Goal: Task Accomplishment & Management: Complete application form

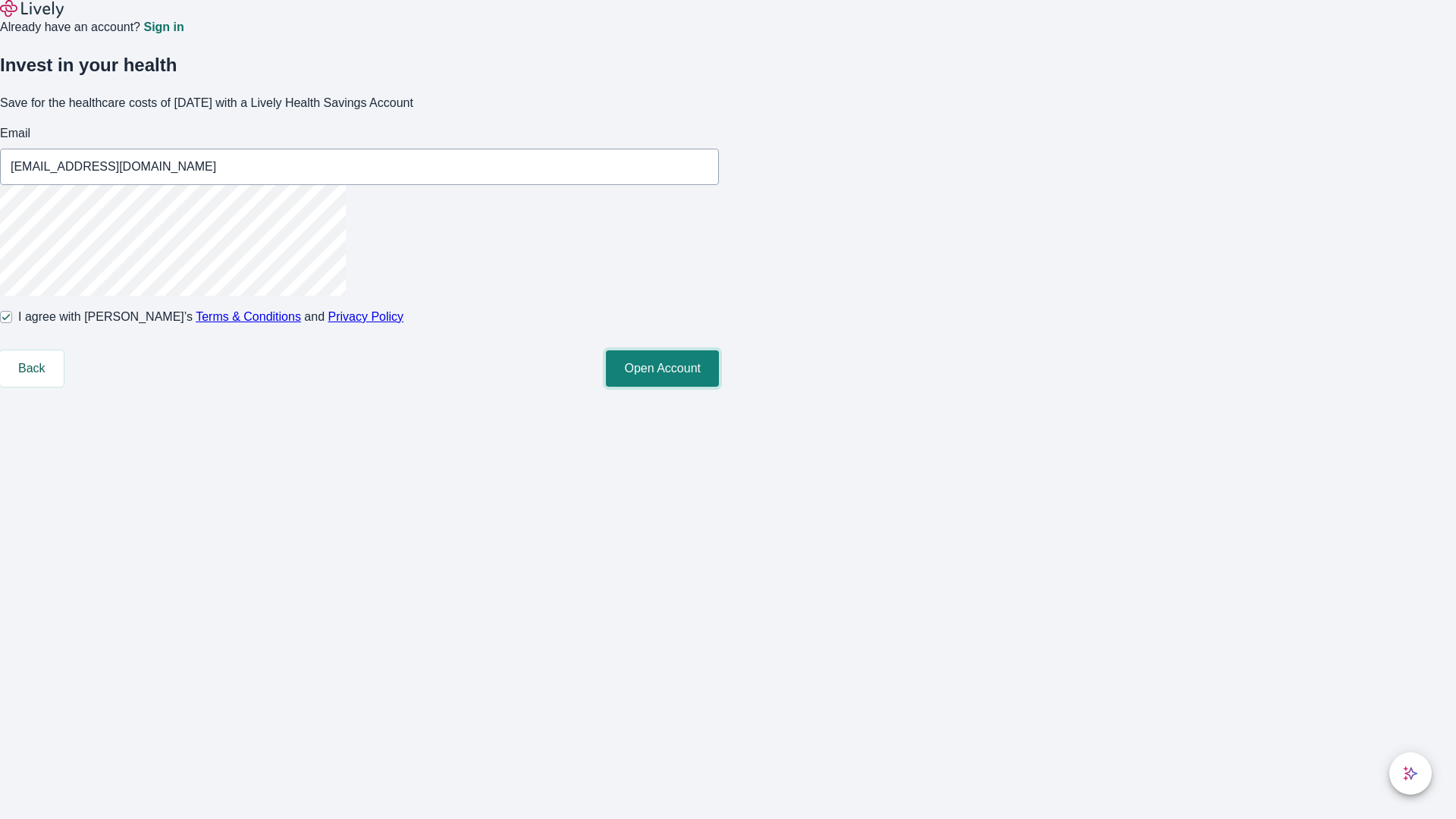
click at [719, 387] on button "Open Account" at bounding box center [662, 368] width 113 height 36
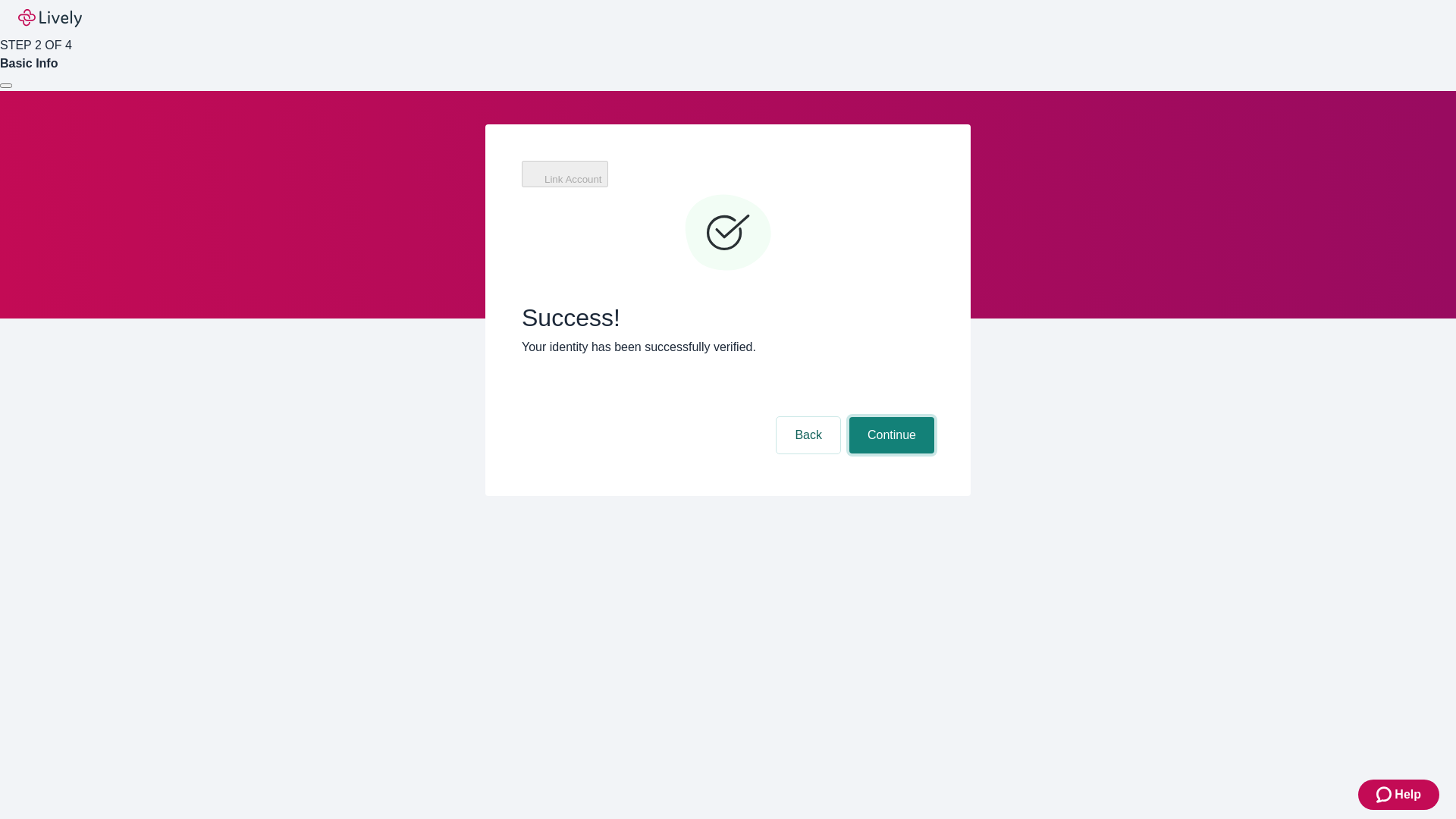
click at [934, 417] on button "Continue" at bounding box center [892, 435] width 85 height 36
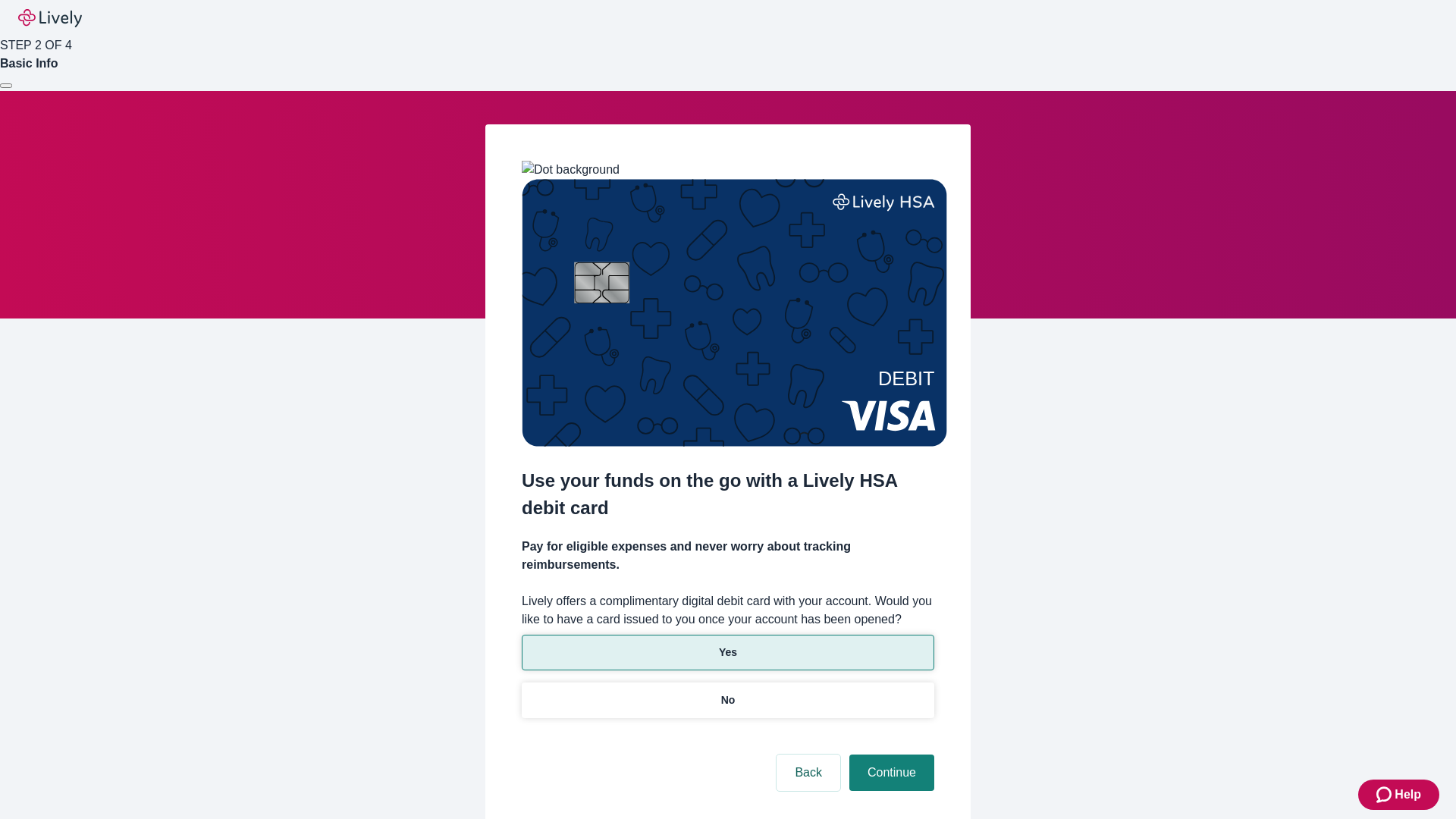
click at [727, 645] on p "Yes" at bounding box center [728, 653] width 19 height 16
click at [889, 754] on button "Continue" at bounding box center [892, 772] width 85 height 36
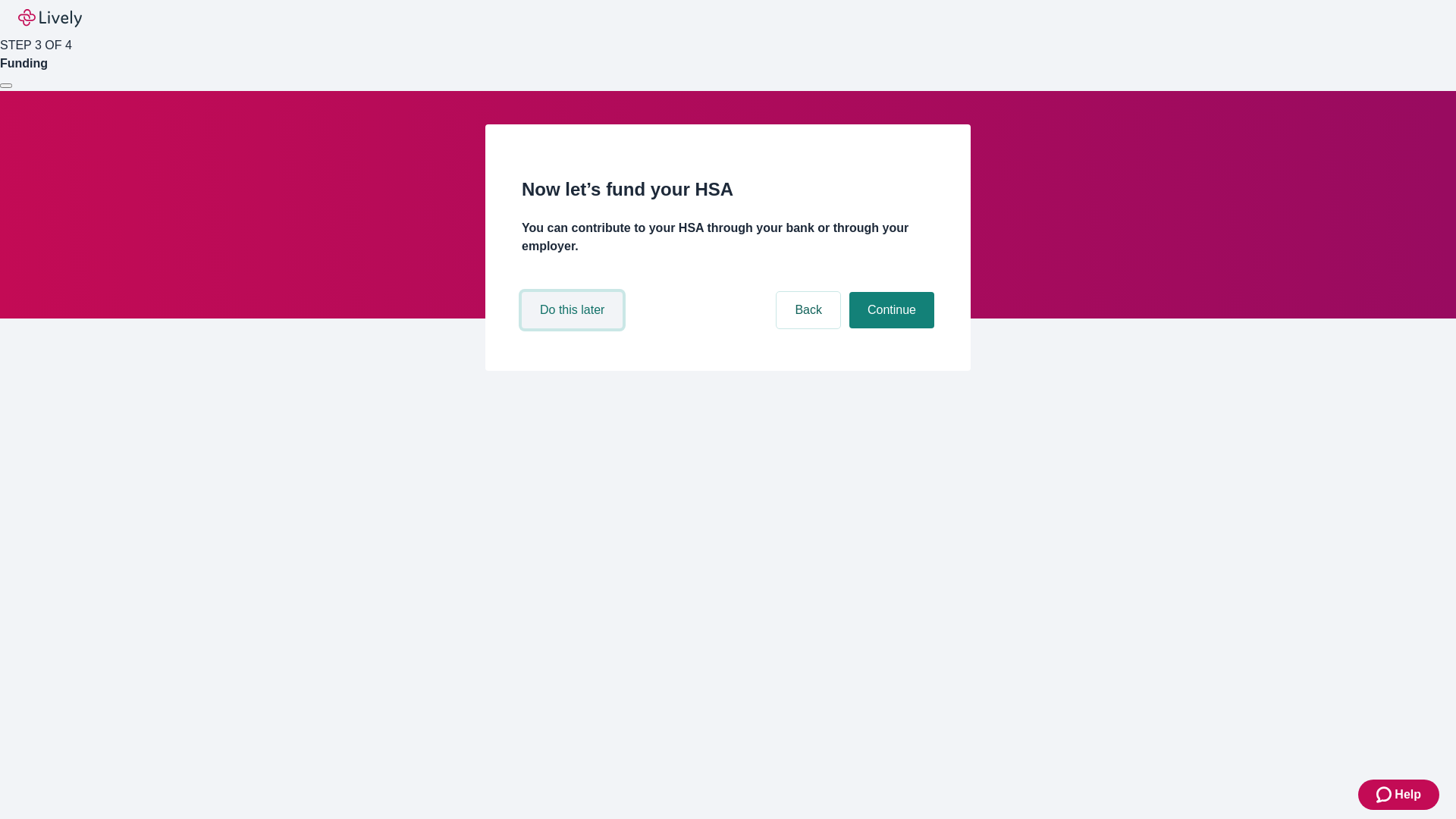
click at [574, 328] on button "Do this later" at bounding box center [572, 310] width 101 height 36
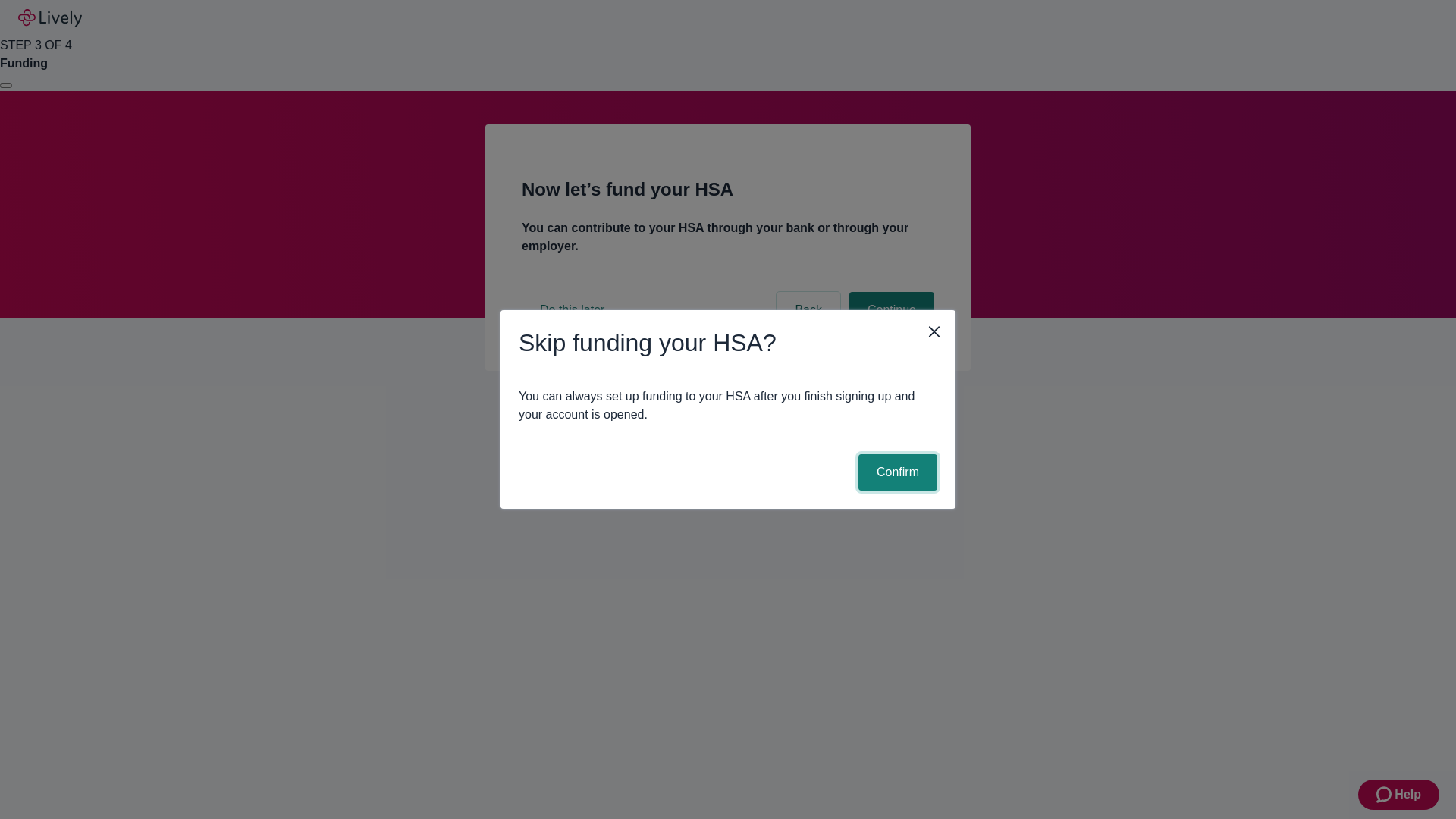
click at [895, 472] on button "Confirm" at bounding box center [897, 472] width 79 height 36
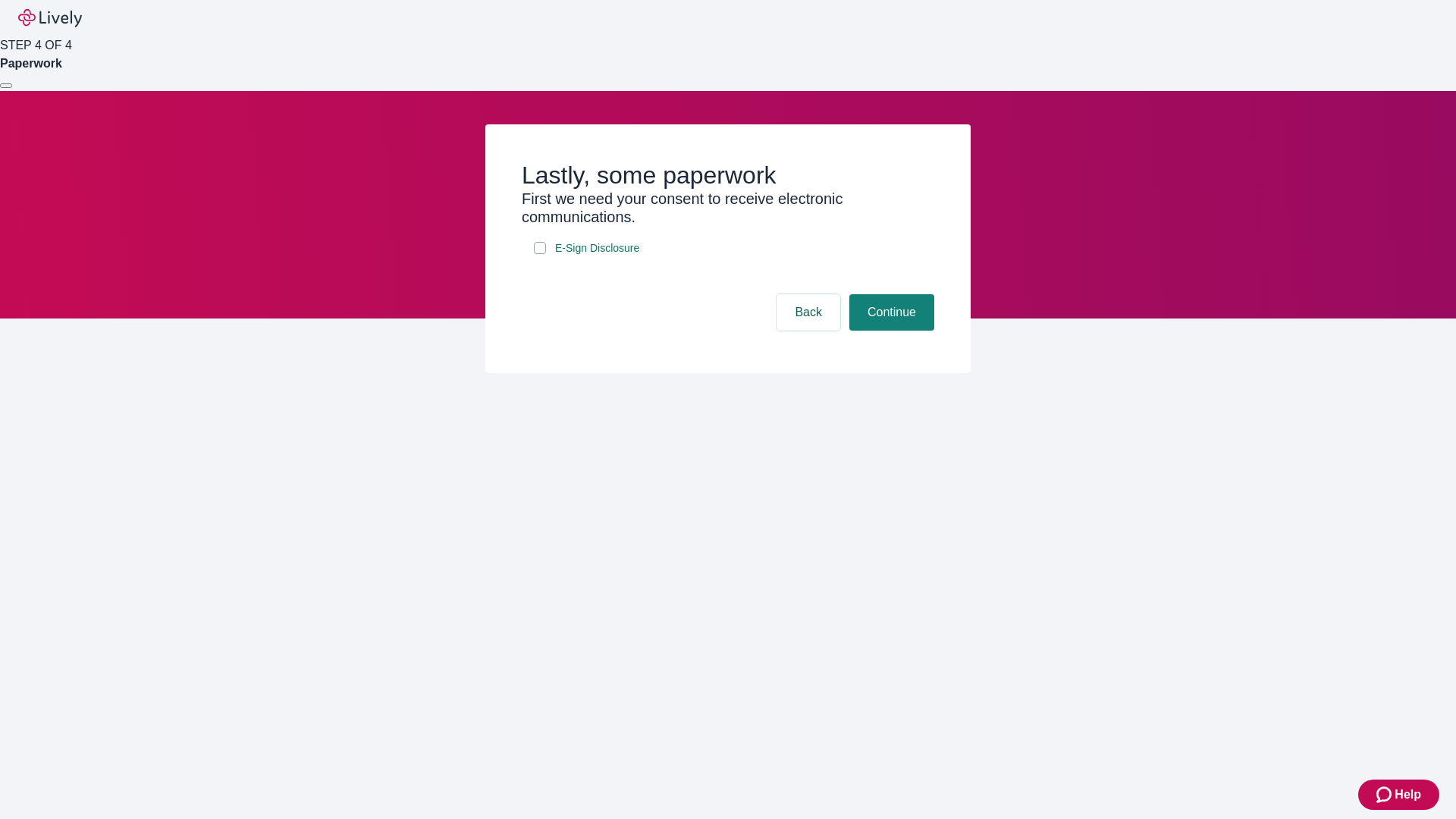
click at [540, 254] on input "E-Sign Disclosure" at bounding box center [540, 248] width 12 height 12
checkbox input "true"
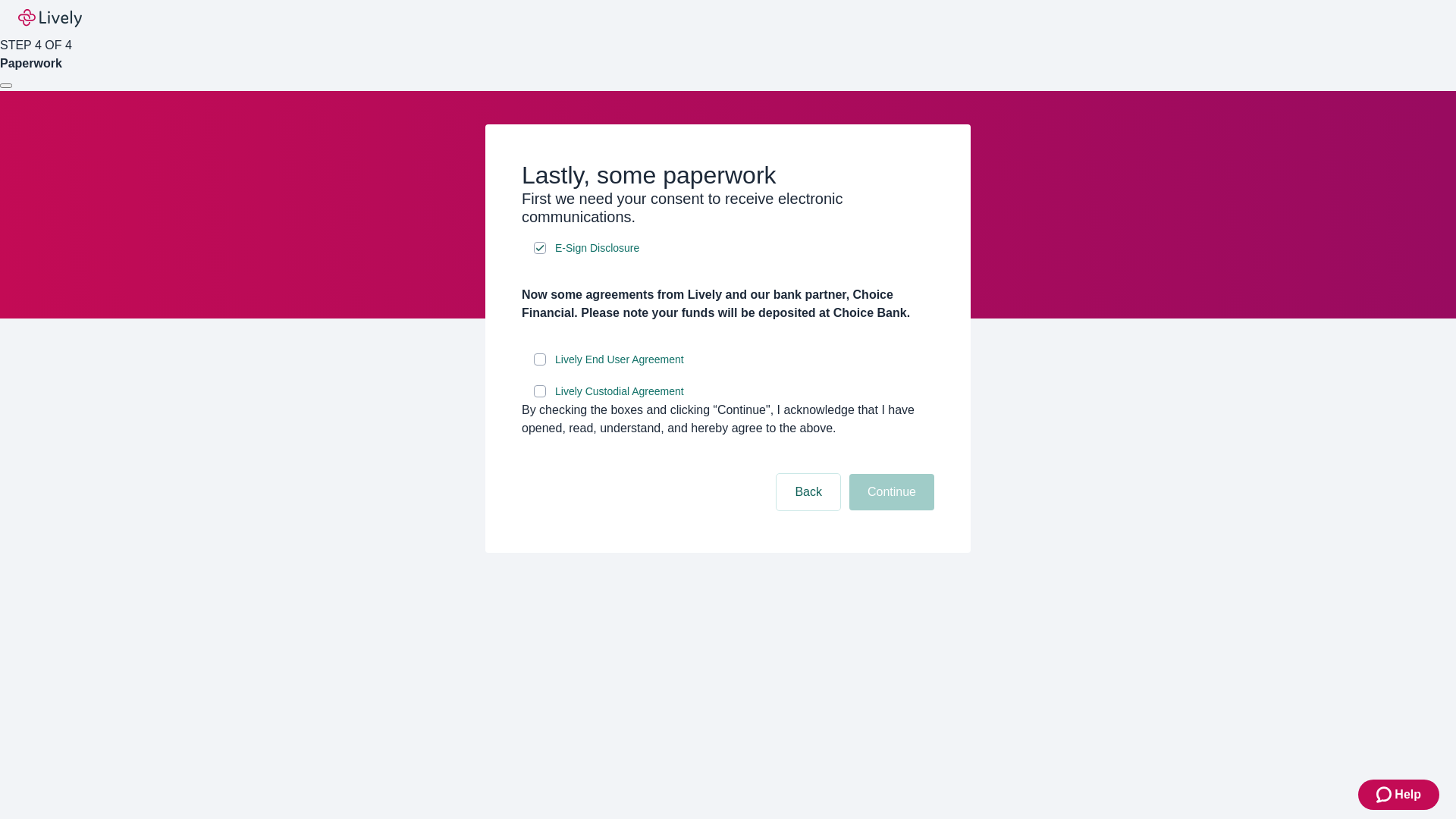
click at [540, 366] on input "Lively End User Agreement" at bounding box center [540, 359] width 12 height 12
checkbox input "true"
click at [540, 398] on input "Lively Custodial Agreement" at bounding box center [540, 391] width 12 height 12
checkbox input "true"
click at [889, 510] on button "Continue" at bounding box center [892, 491] width 85 height 36
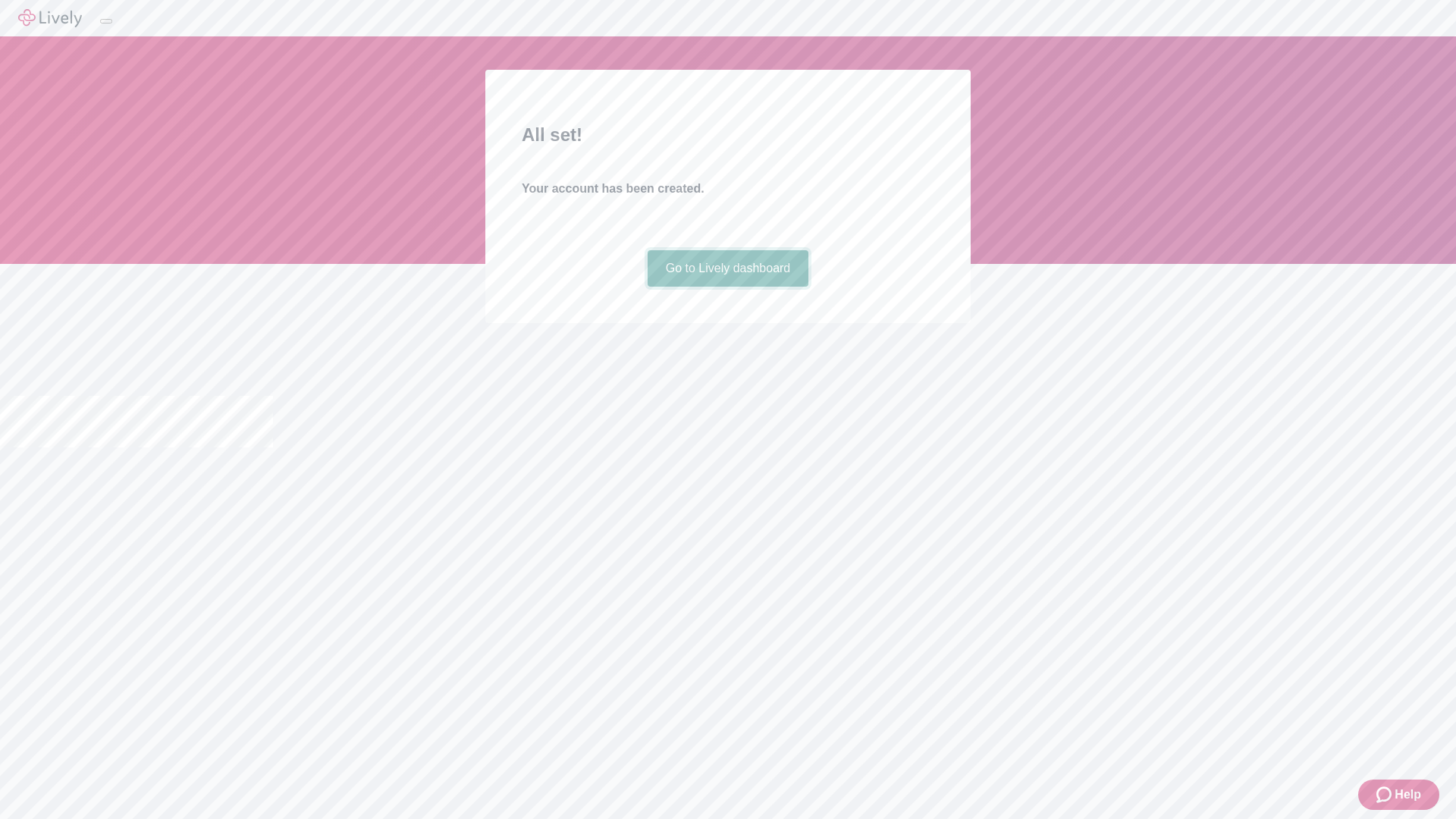
click at [727, 287] on link "Go to Lively dashboard" at bounding box center [728, 268] width 161 height 36
